Goal: Task Accomplishment & Management: Manage account settings

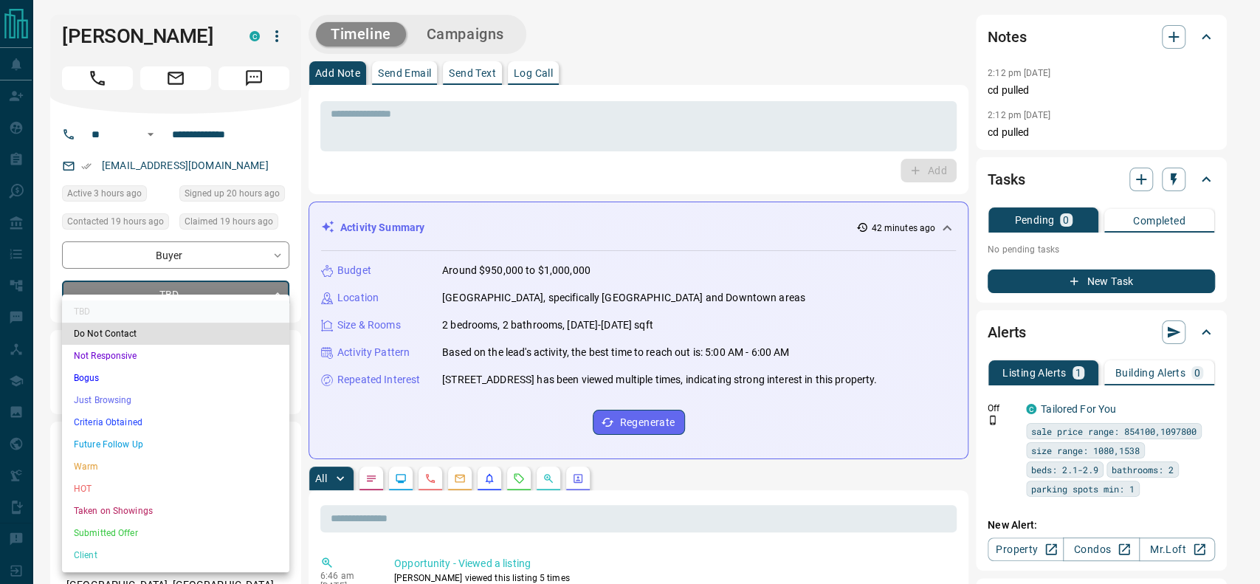
click at [117, 418] on li "Criteria Obtained" at bounding box center [175, 422] width 227 height 22
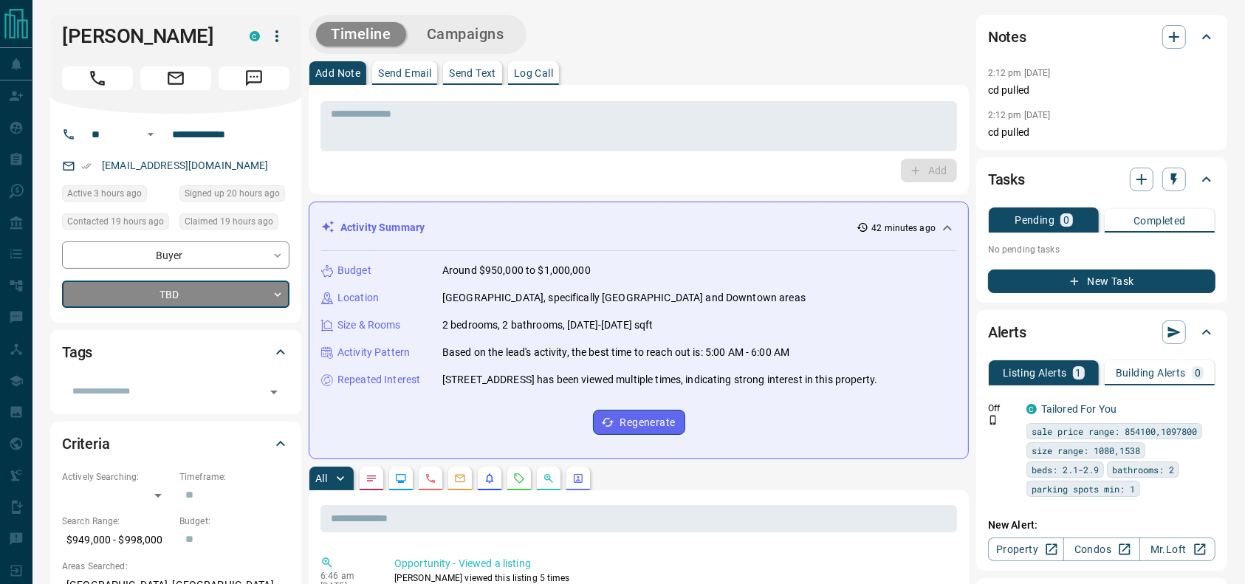
click at [117, 94] on div "[PERSON_NAME] C" at bounding box center [175, 64] width 251 height 99
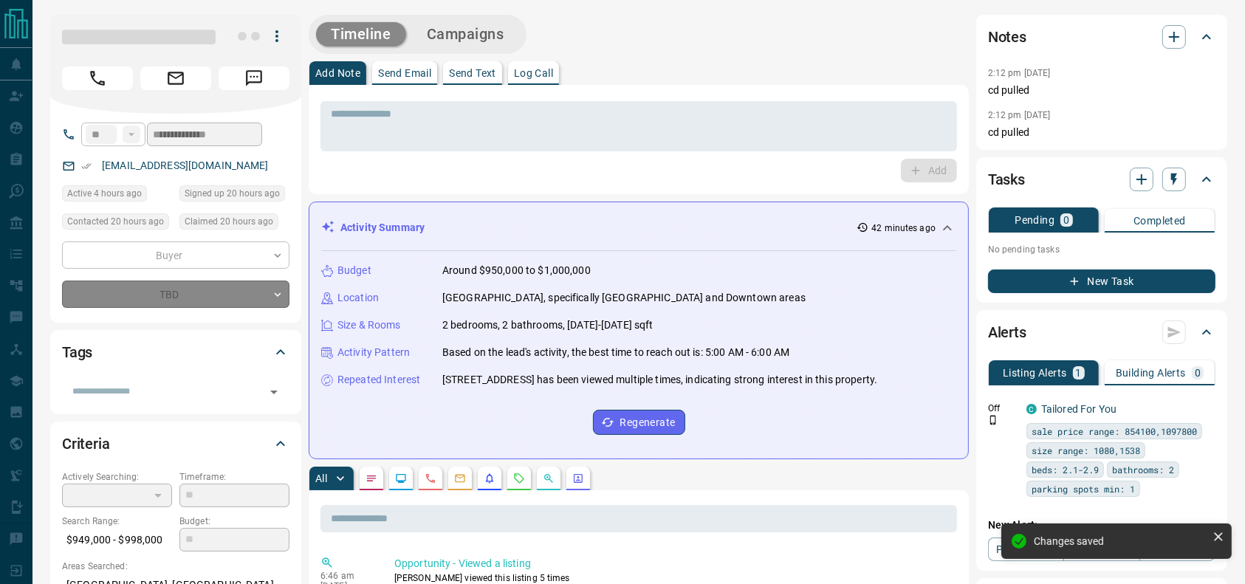
type input "*"
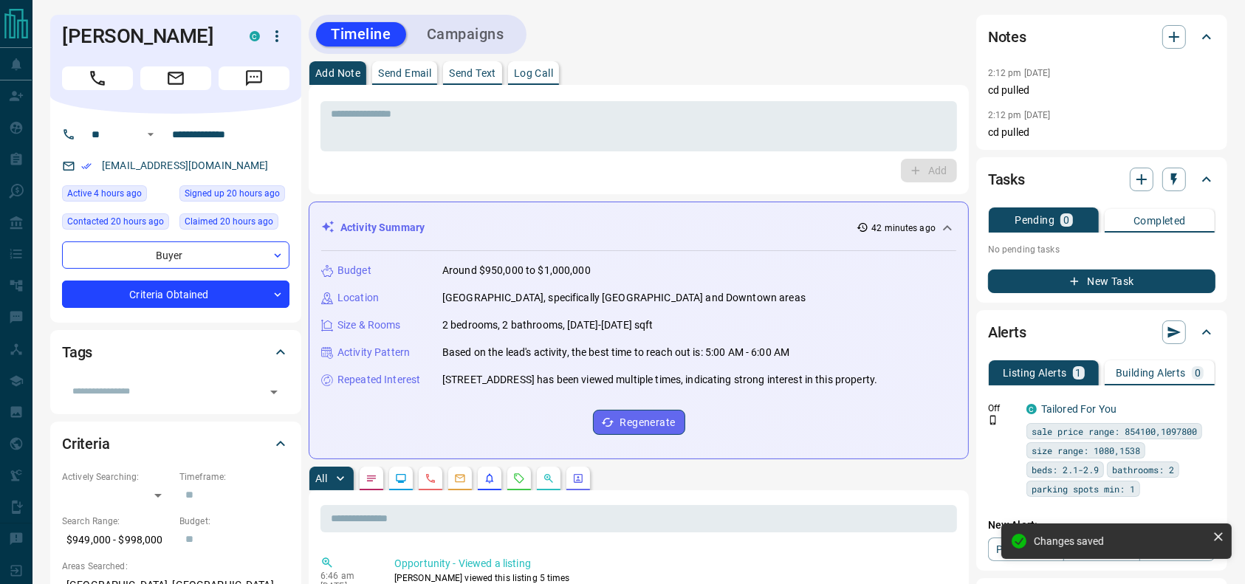
click at [117, 91] on div "[PERSON_NAME] C" at bounding box center [175, 64] width 251 height 99
click at [109, 82] on button "Call" at bounding box center [97, 78] width 71 height 24
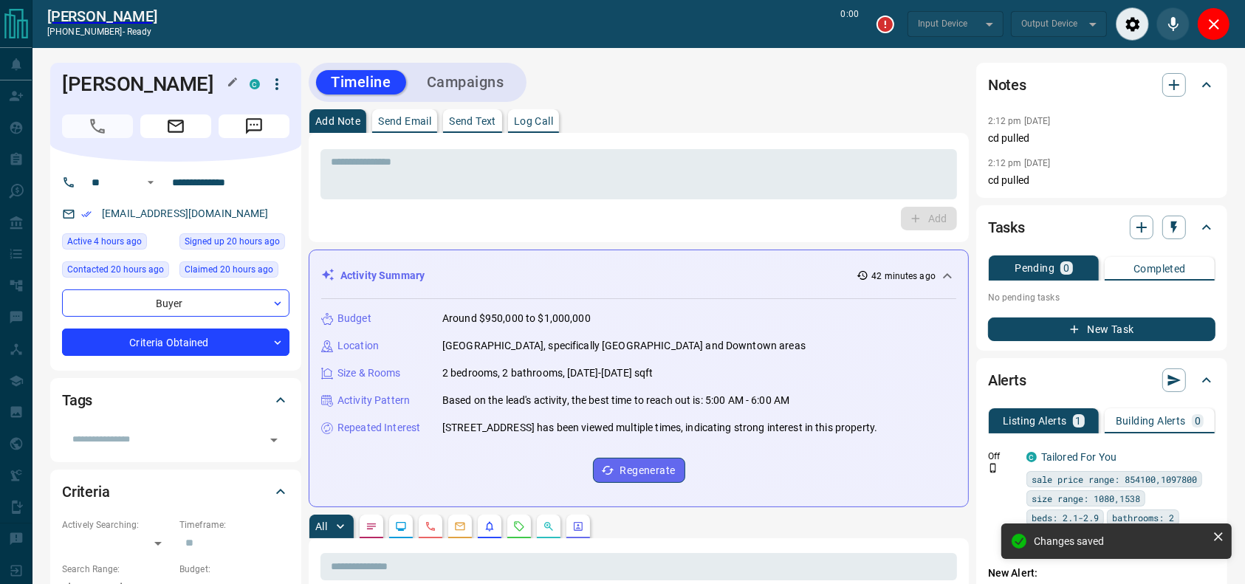
type input "*******"
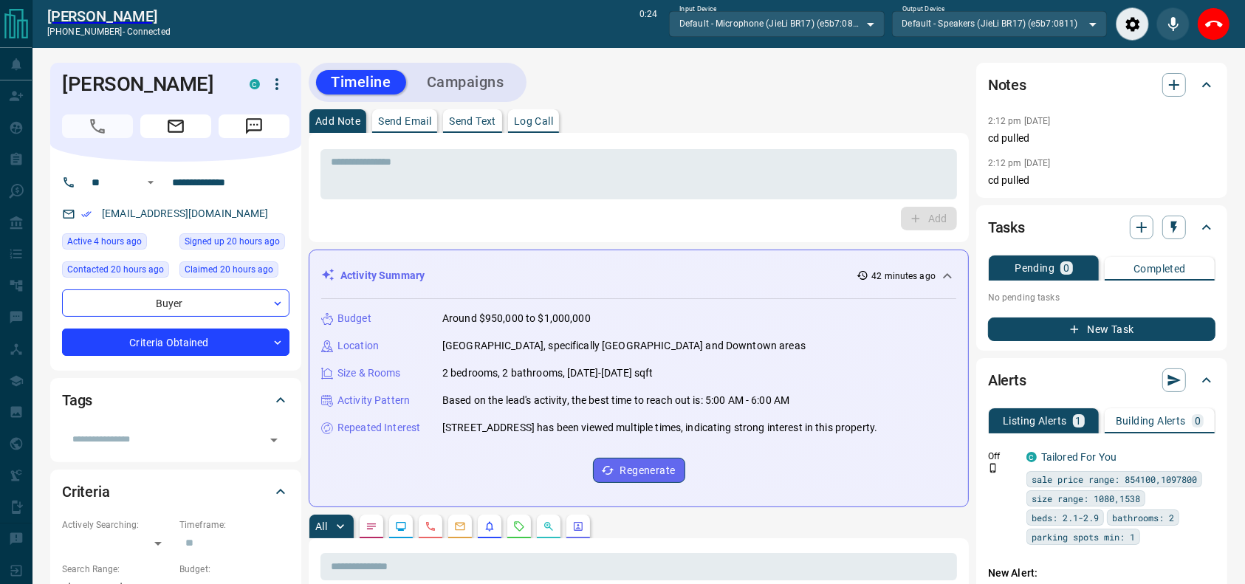
click at [1194, 17] on div at bounding box center [1172, 23] width 114 height 33
drag, startPoint x: 1194, startPoint y: 17, endPoint x: 1203, endPoint y: 27, distance: 13.1
click at [1194, 18] on div at bounding box center [1172, 23] width 114 height 33
click at [1203, 27] on button "End Call" at bounding box center [1213, 23] width 33 height 33
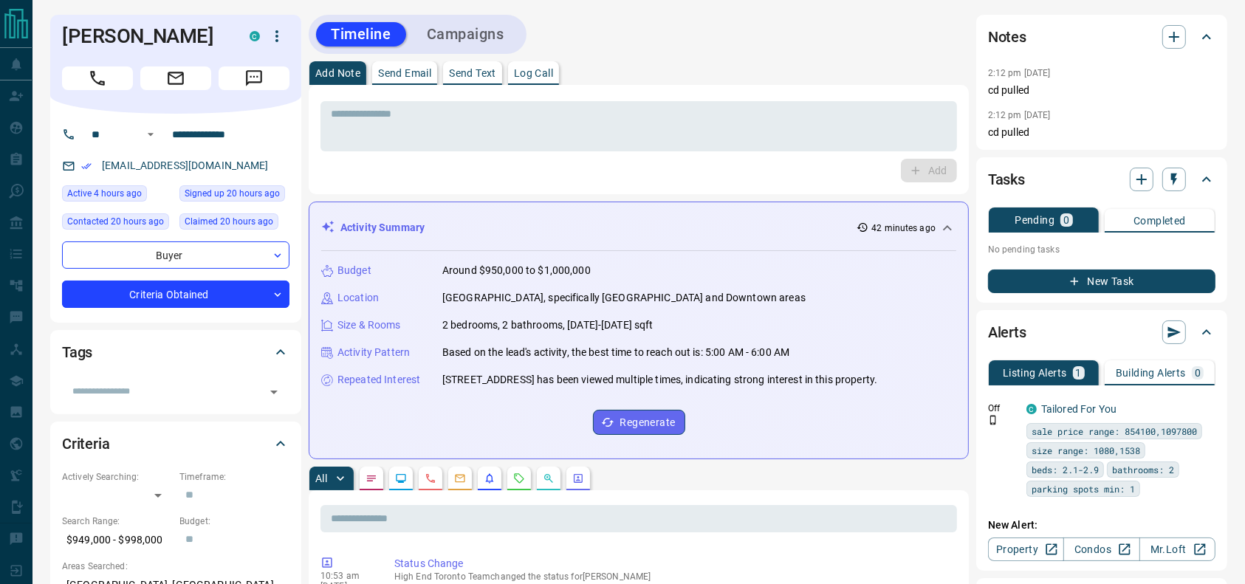
drag, startPoint x: 685, startPoint y: 93, endPoint x: 673, endPoint y: 99, distance: 13.2
click at [678, 97] on div "* ​ Add" at bounding box center [639, 139] width 660 height 109
click at [639, 134] on textarea at bounding box center [639, 127] width 616 height 38
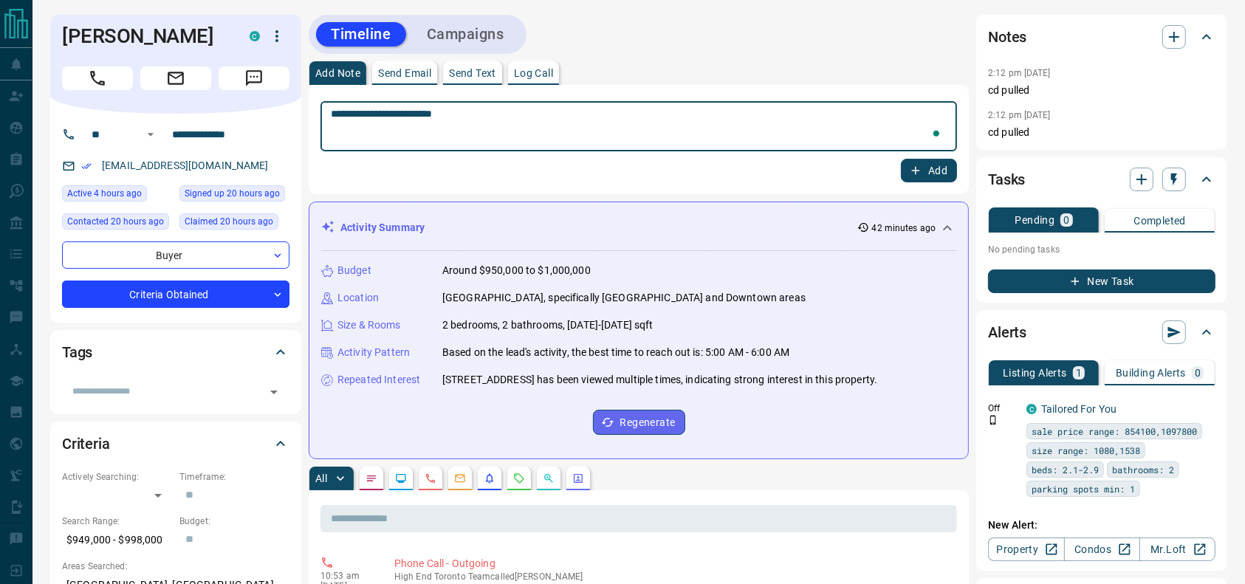
type textarea "**********"
click at [934, 174] on button "Add" at bounding box center [929, 171] width 56 height 24
